Goal: Task Accomplishment & Management: Manage account settings

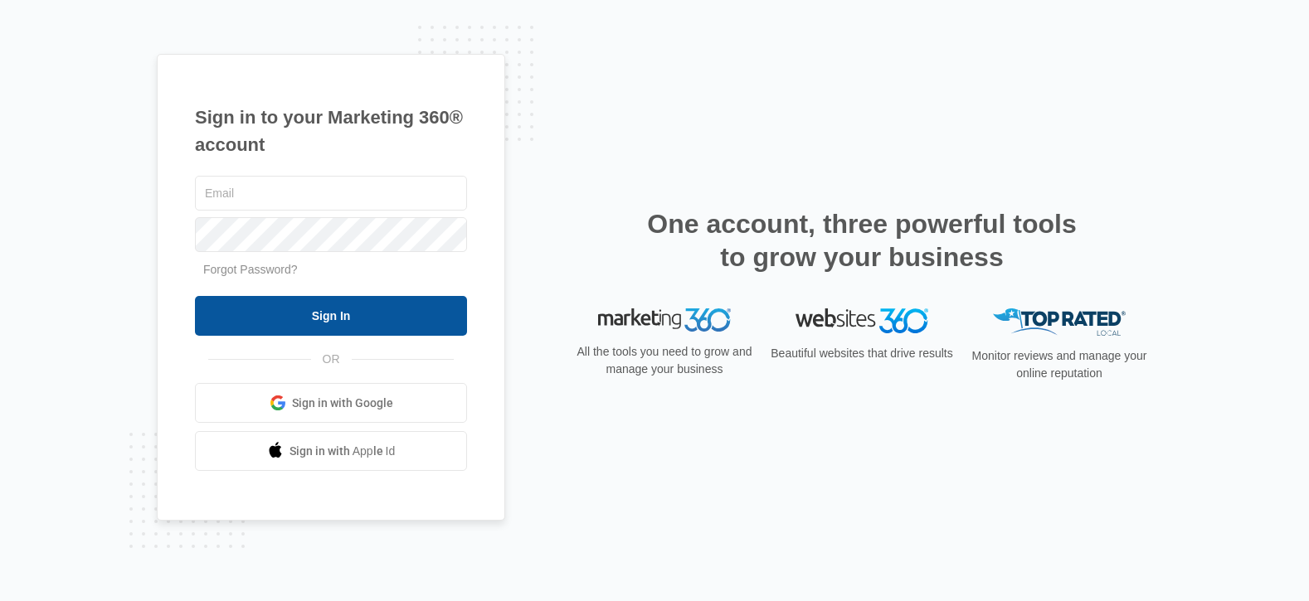
type input "[PERSON_NAME][EMAIL_ADDRESS][DOMAIN_NAME]"
click at [359, 324] on input "Sign In" at bounding box center [331, 316] width 272 height 40
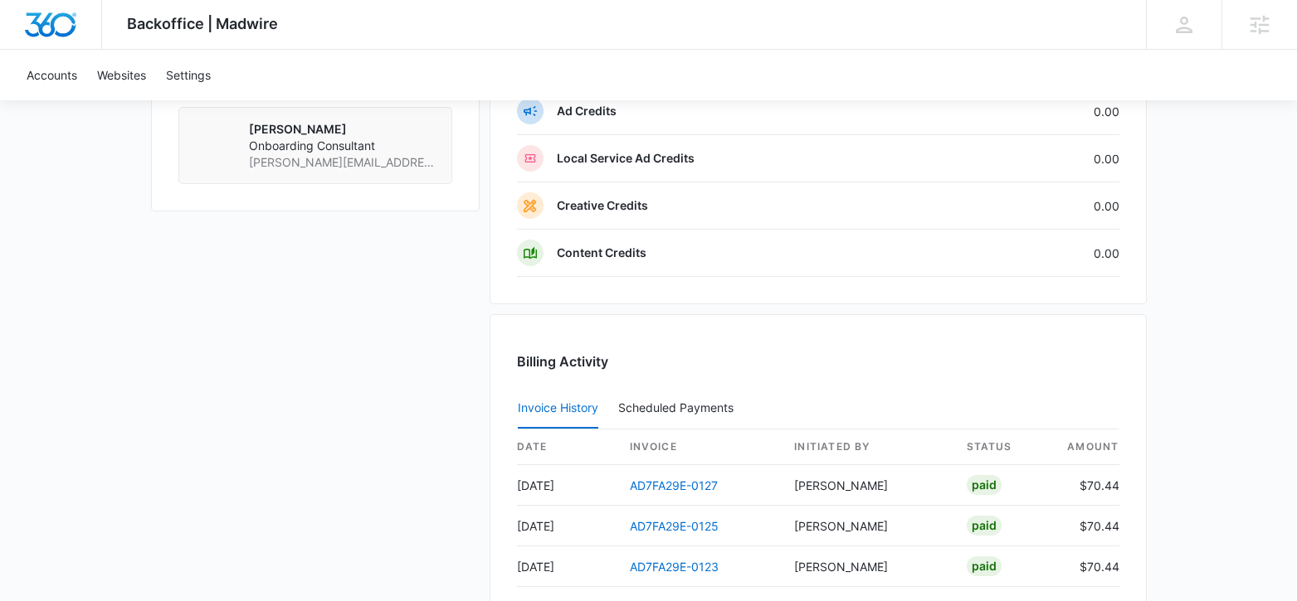
scroll to position [1468, 0]
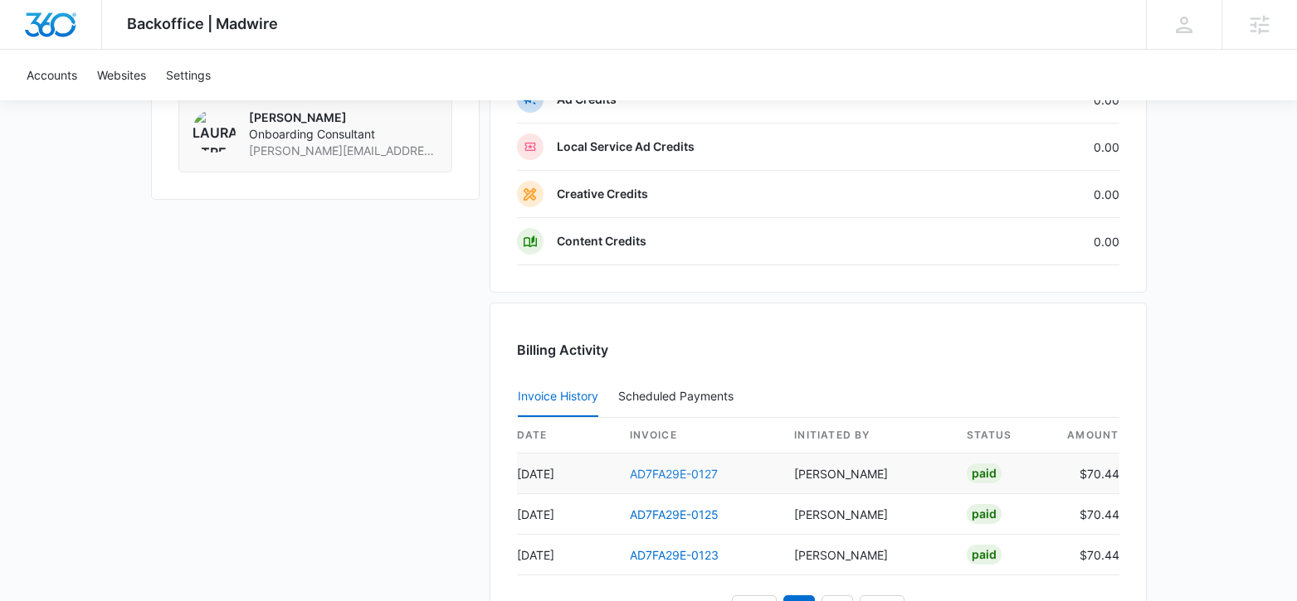
click at [658, 473] on link "AD7FA29E-0127" at bounding box center [674, 474] width 88 height 14
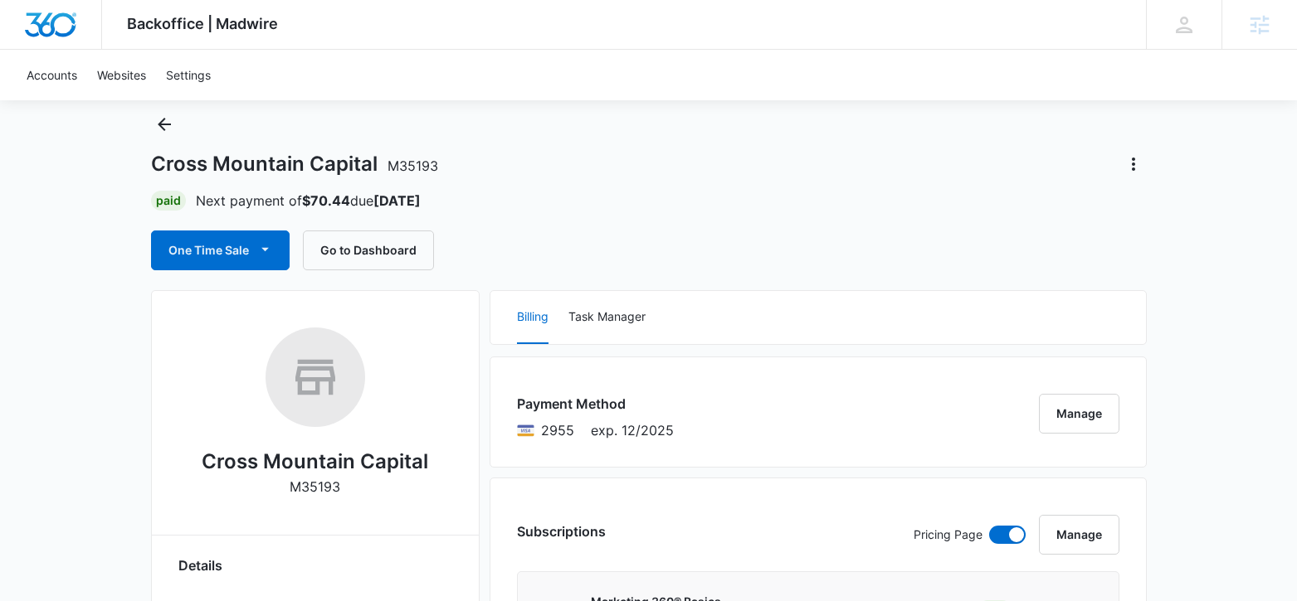
scroll to position [48, 0]
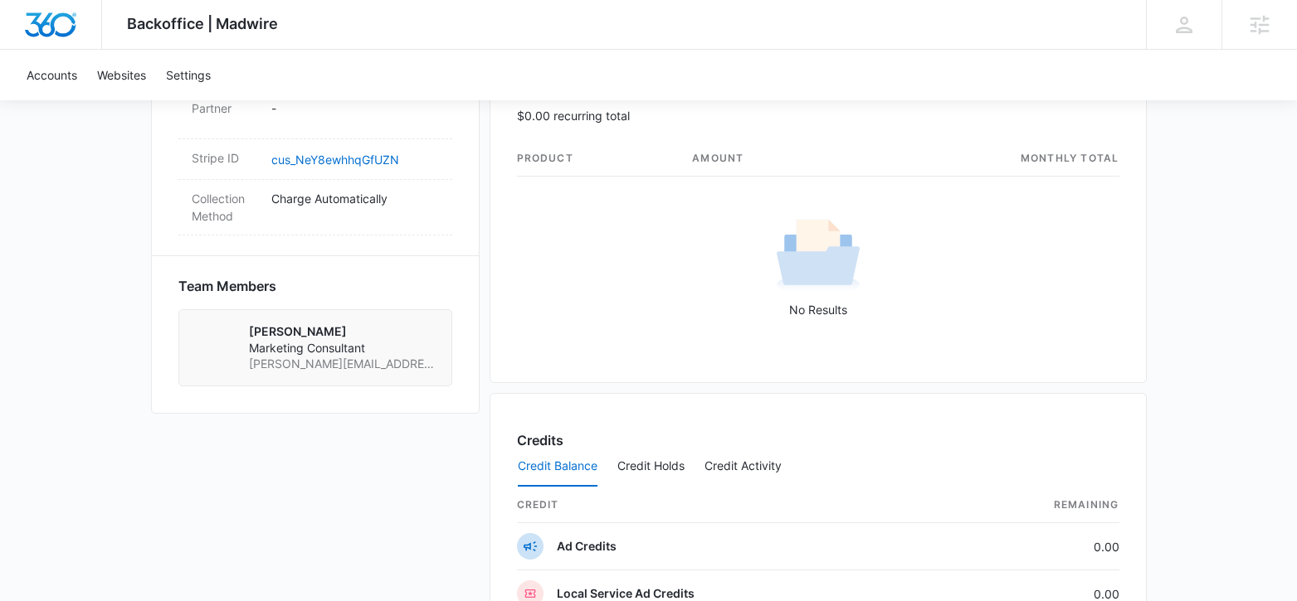
scroll to position [1477, 0]
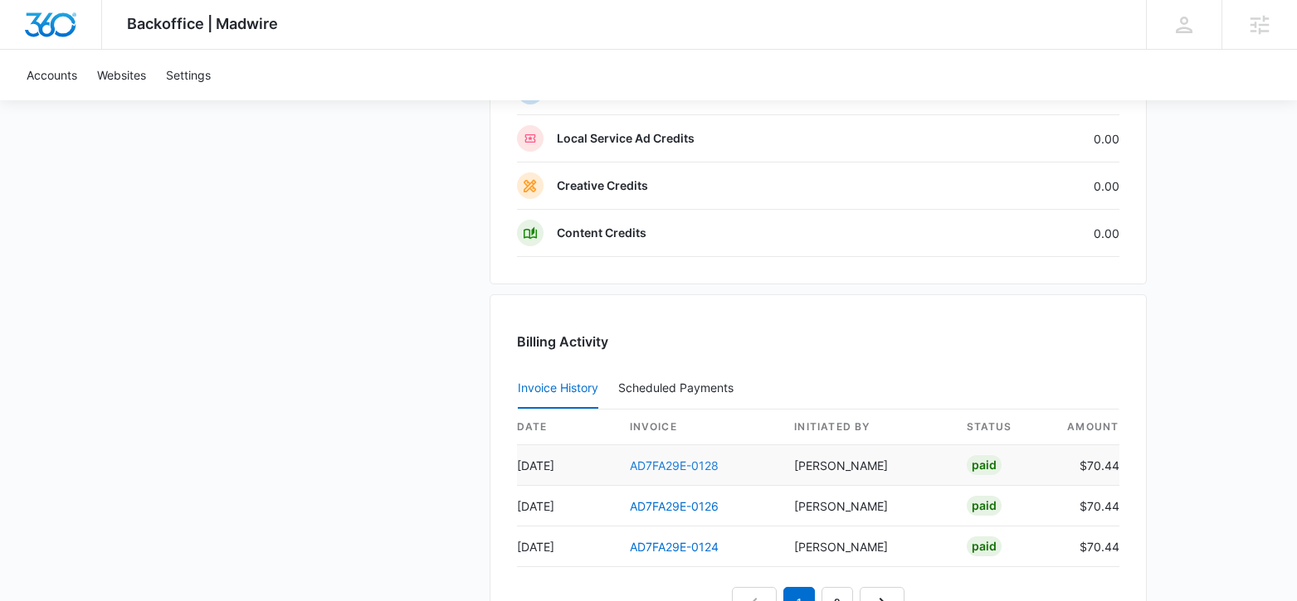
click at [693, 462] on link "AD7FA29E-0128" at bounding box center [674, 466] width 89 height 14
